Goal: Check status: Check status

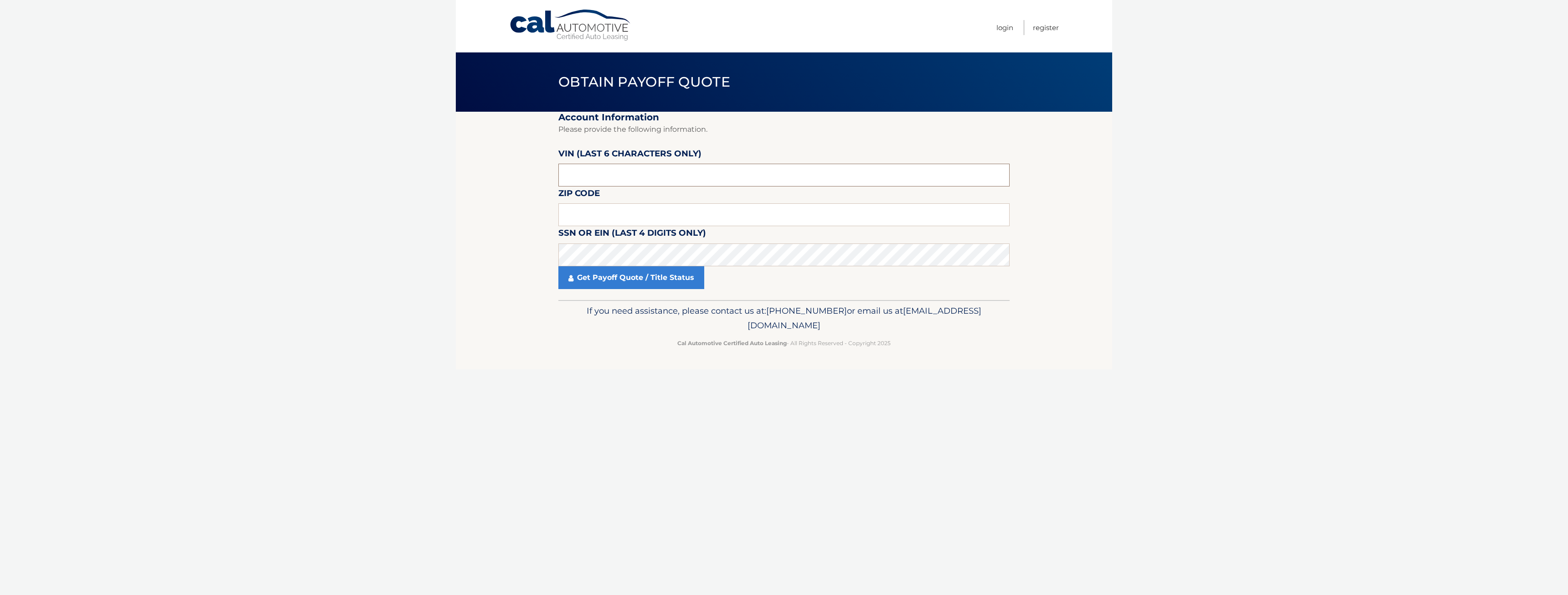
click at [829, 173] on input "text" at bounding box center [783, 175] width 451 height 23
type input "407323"
click at [811, 216] on input "text" at bounding box center [783, 214] width 451 height 23
type input "11756"
click at [673, 284] on link "Get Payoff Quote / Title Status" at bounding box center [631, 277] width 146 height 23
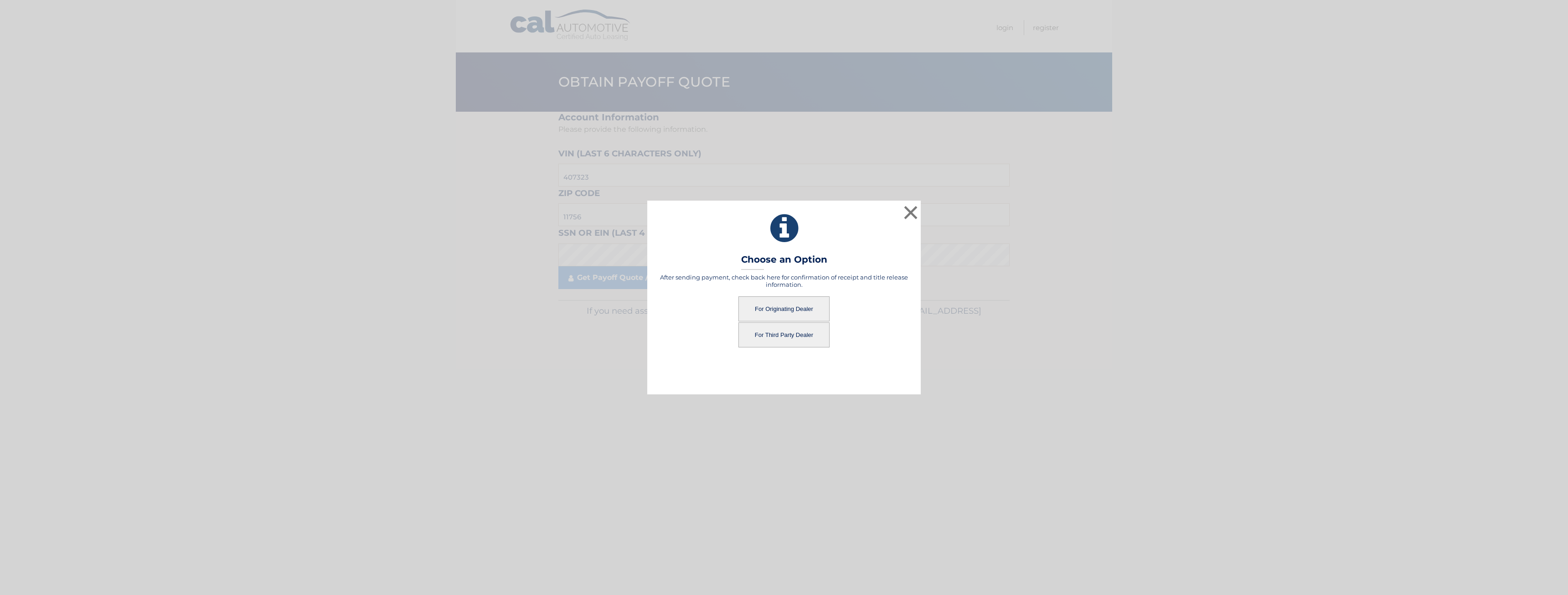
click at [790, 334] on button "For Third Party Dealer" at bounding box center [784, 334] width 91 height 25
click at [812, 333] on button "For Third Party Dealer" at bounding box center [784, 334] width 91 height 25
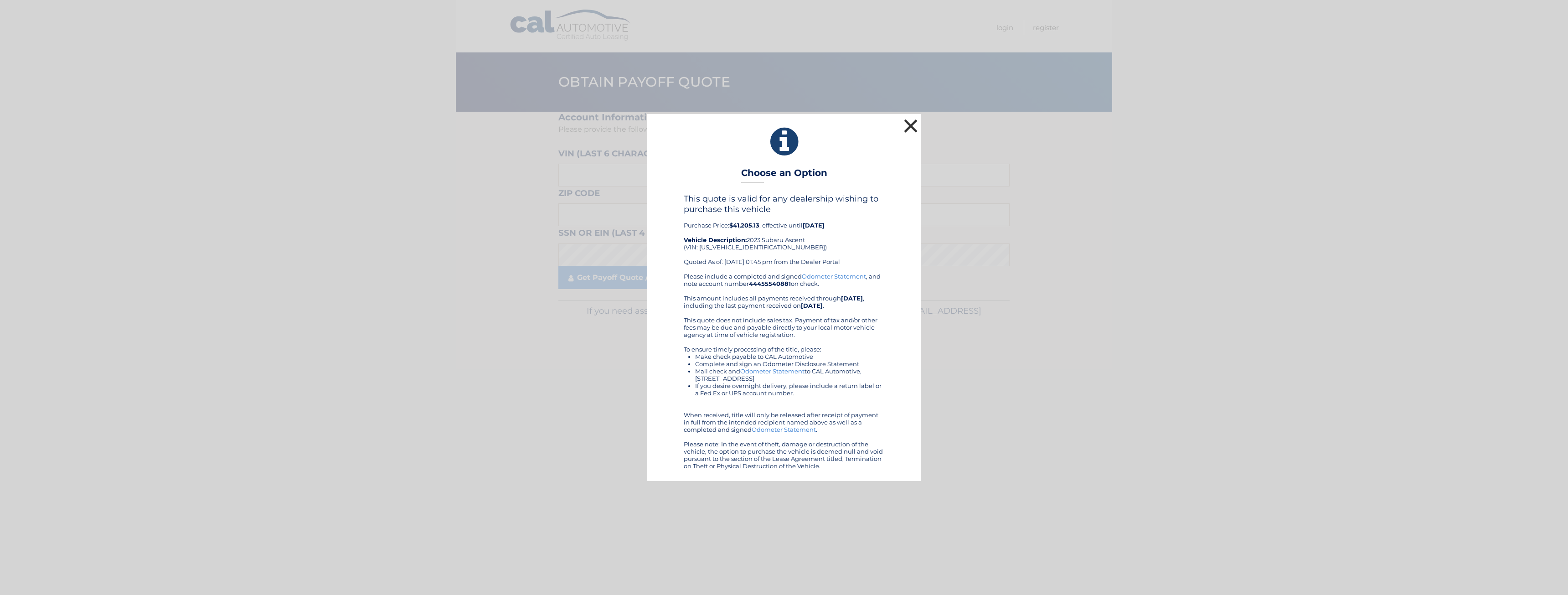
click at [908, 122] on button "×" at bounding box center [911, 126] width 18 height 18
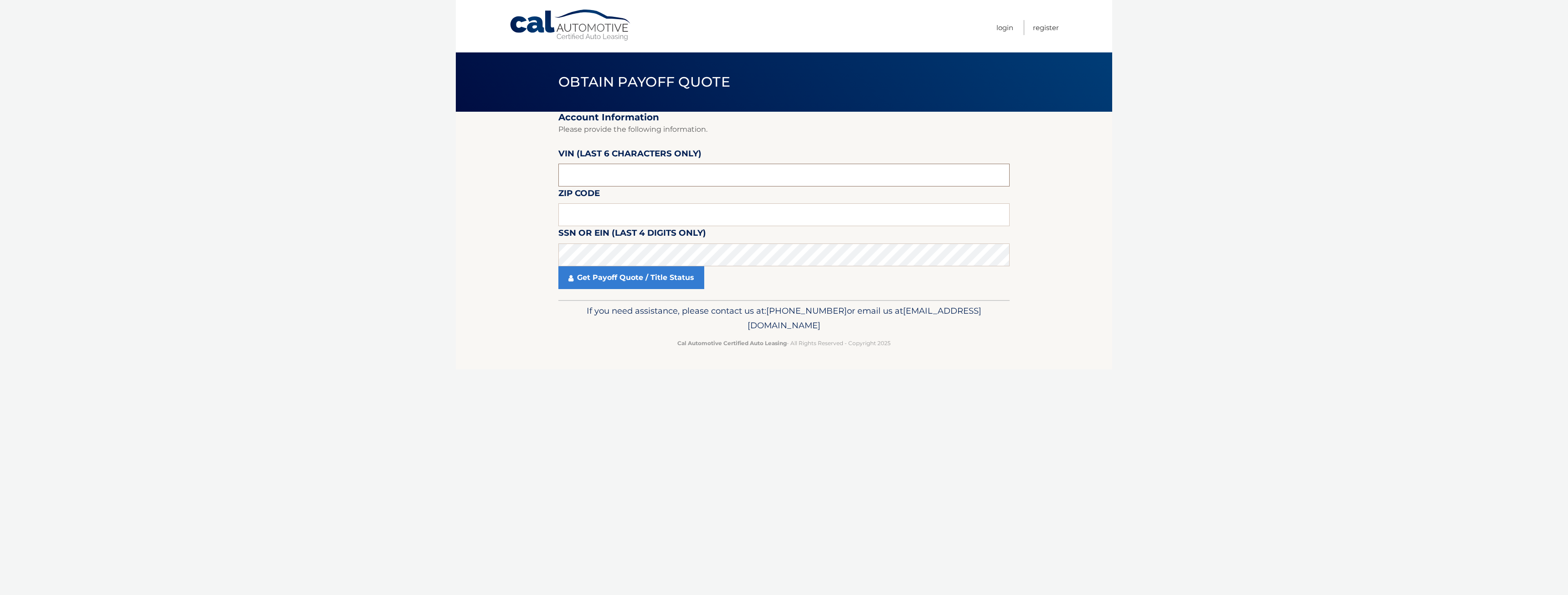
click at [601, 170] on input "text" at bounding box center [783, 175] width 451 height 23
type input "407323"
click at [794, 214] on input "text" at bounding box center [783, 214] width 451 height 23
type input "11756"
click at [682, 283] on link "Get Payoff Quote / Title Status" at bounding box center [631, 277] width 146 height 23
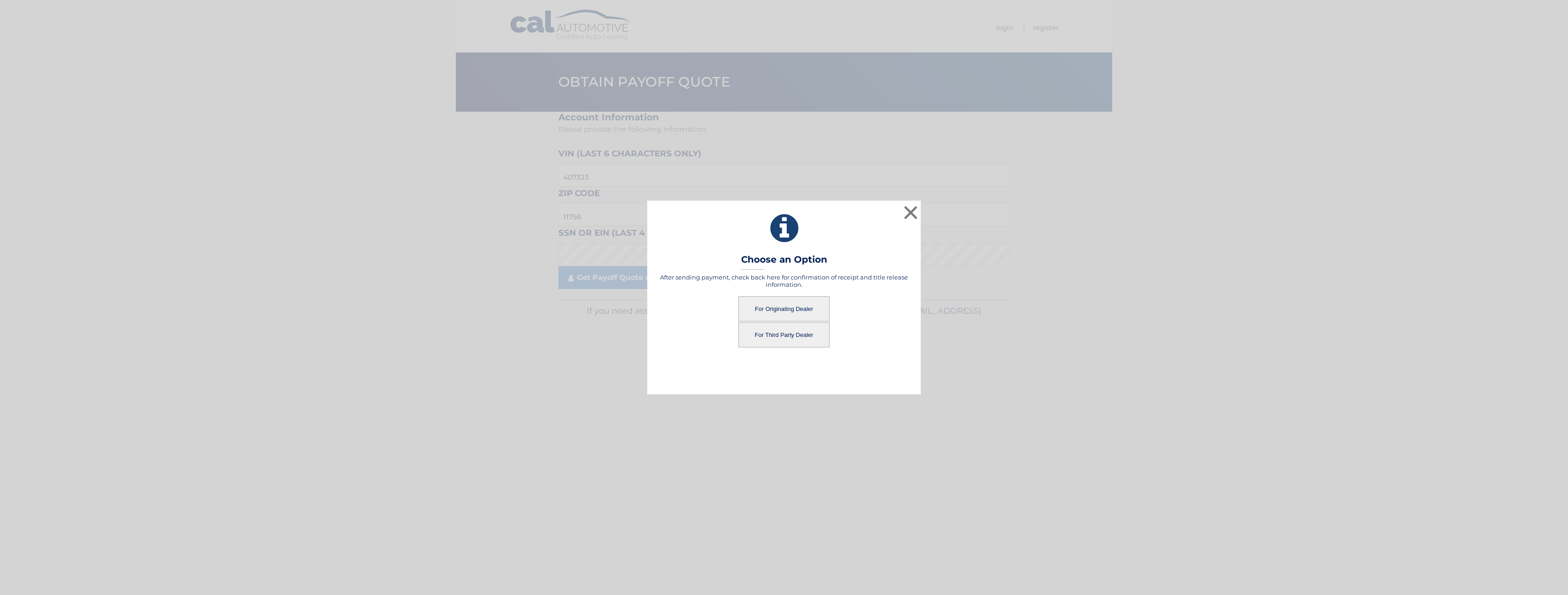
click at [789, 312] on button "For Originating Dealer" at bounding box center [784, 309] width 91 height 25
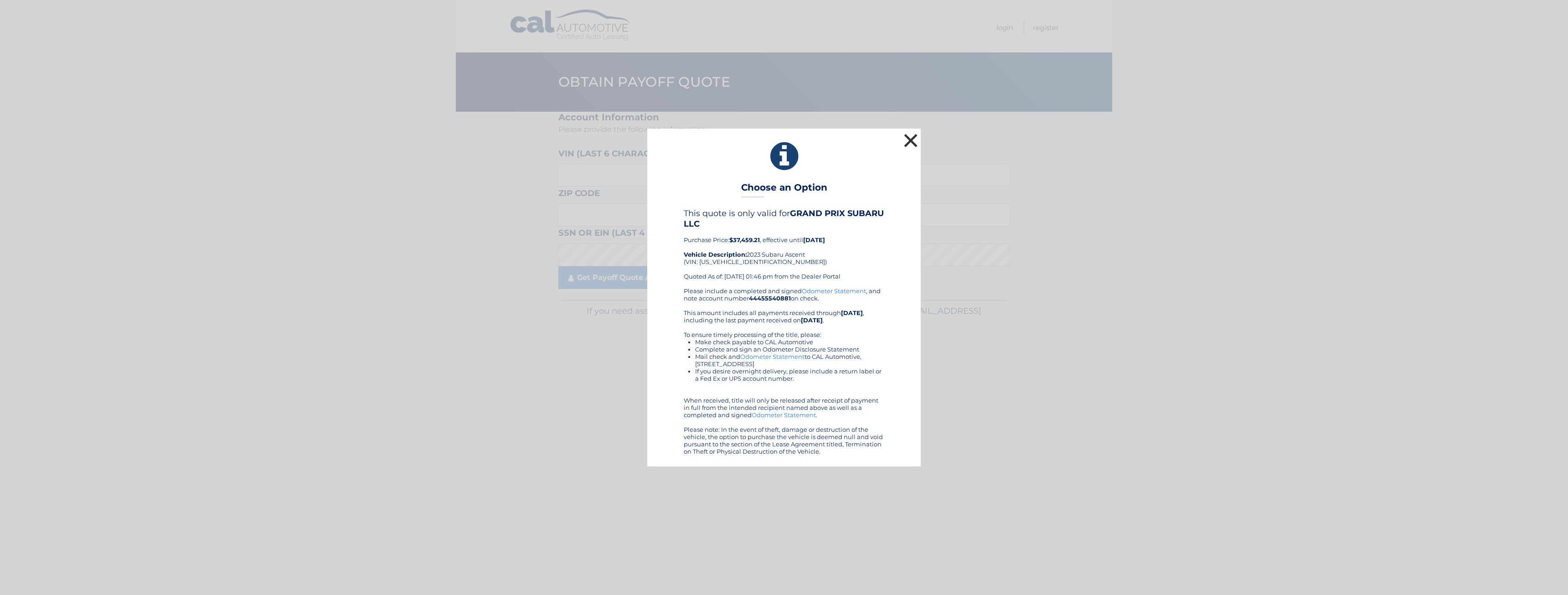
click at [911, 141] on button "×" at bounding box center [911, 141] width 18 height 18
